Goal: Navigation & Orientation: Find specific page/section

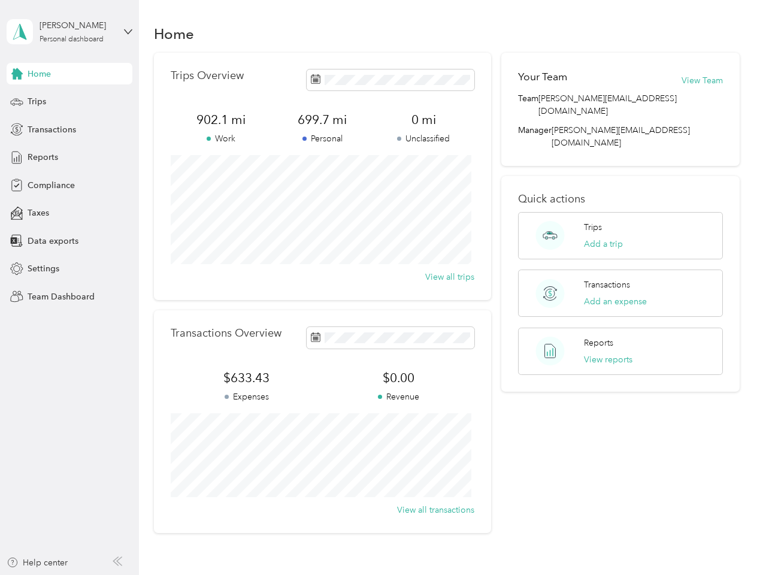
click at [380, 287] on div "Trips Overview 902.1 mi Work 699.7 mi Personal 0 mi Unclassified View all trips" at bounding box center [322, 176] width 337 height 247
click at [69, 32] on div "[PERSON_NAME]" at bounding box center [77, 25] width 75 height 13
click at [69, 74] on div "You’re signed in as [PERSON_NAME][EMAIL_ADDRESS][DOMAIN_NAME] Team dashboard Pe…" at bounding box center [167, 105] width 320 height 122
click at [17, 74] on div "You’re signed in as [PERSON_NAME][EMAIL_ADDRESS][DOMAIN_NAME] Team dashboard Pe…" at bounding box center [167, 105] width 320 height 122
click at [69, 102] on div "Trips" at bounding box center [70, 102] width 126 height 22
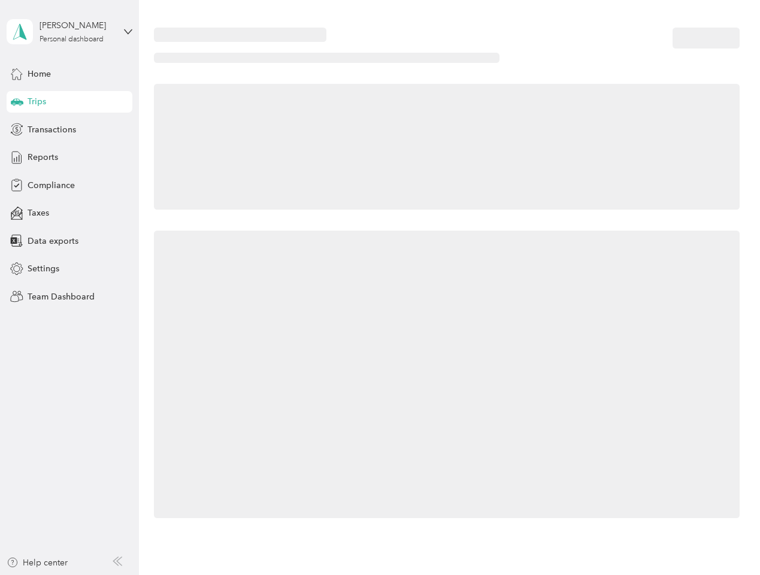
click at [17, 102] on icon at bounding box center [17, 101] width 13 height 6
click at [69, 129] on span "Transactions" at bounding box center [52, 129] width 49 height 13
click at [17, 129] on icon at bounding box center [16, 129] width 13 height 13
click at [69, 158] on div "Reports" at bounding box center [70, 158] width 126 height 22
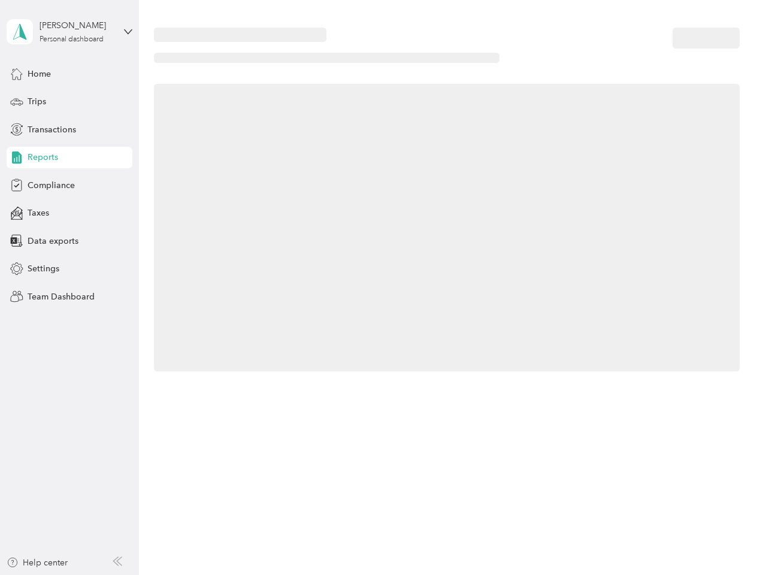
click at [17, 158] on icon at bounding box center [16, 157] width 13 height 13
